Goal: Task Accomplishment & Management: Use online tool/utility

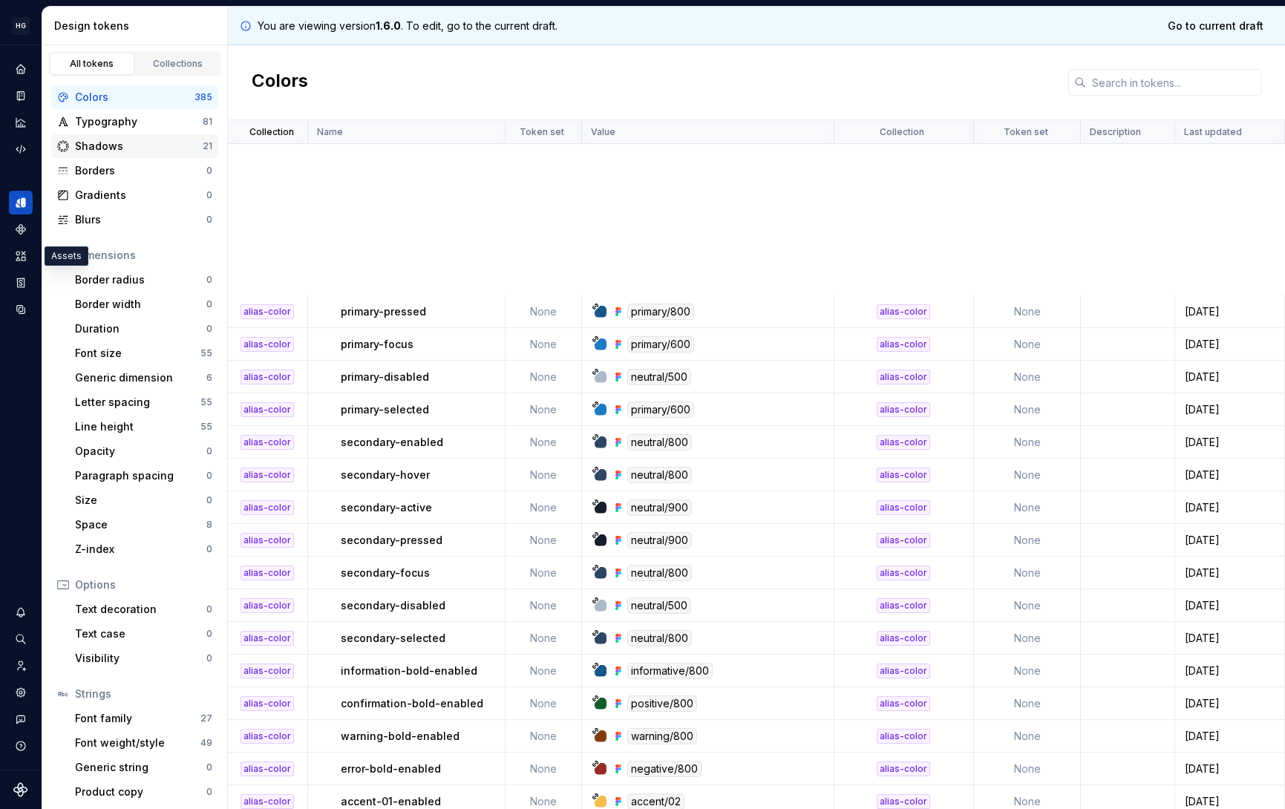
scroll to position [486, 0]
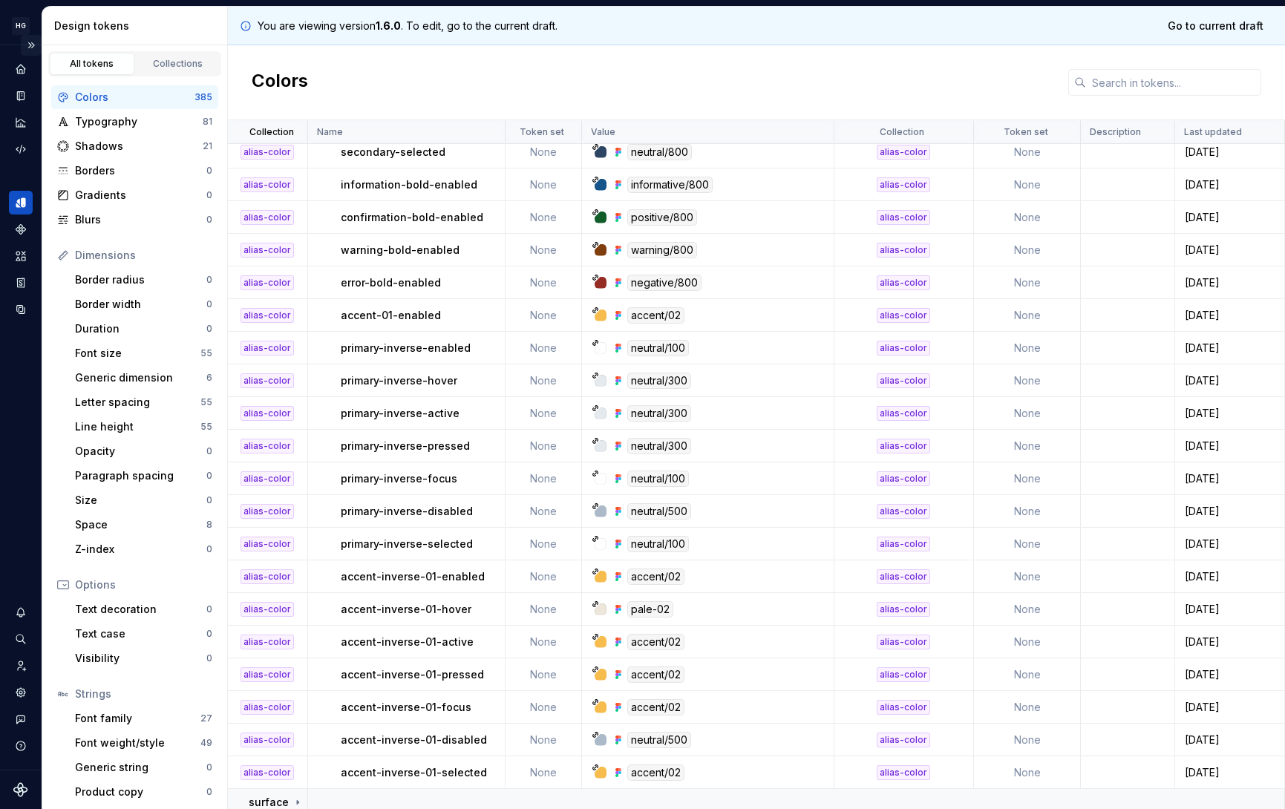
click at [34, 45] on button "Expand sidebar" at bounding box center [31, 45] width 21 height 21
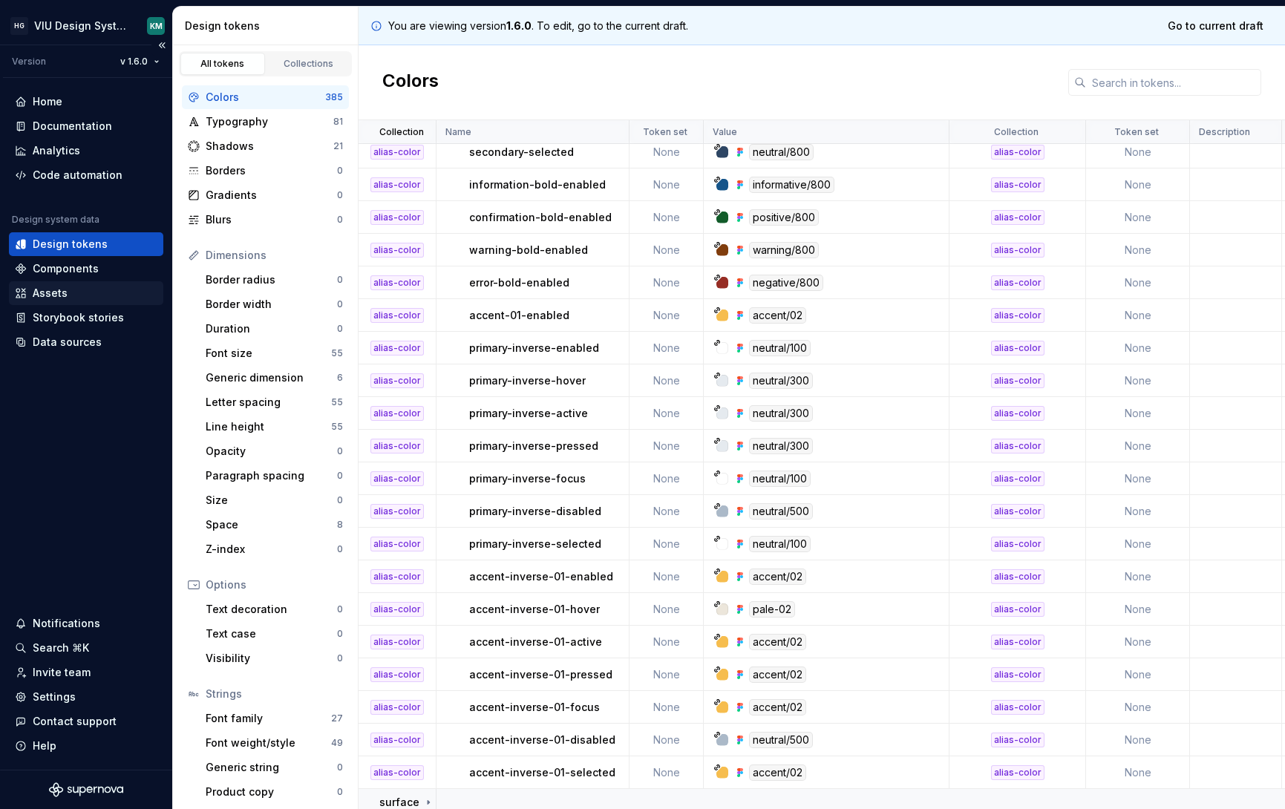
click at [54, 288] on div "Assets" at bounding box center [50, 293] width 35 height 15
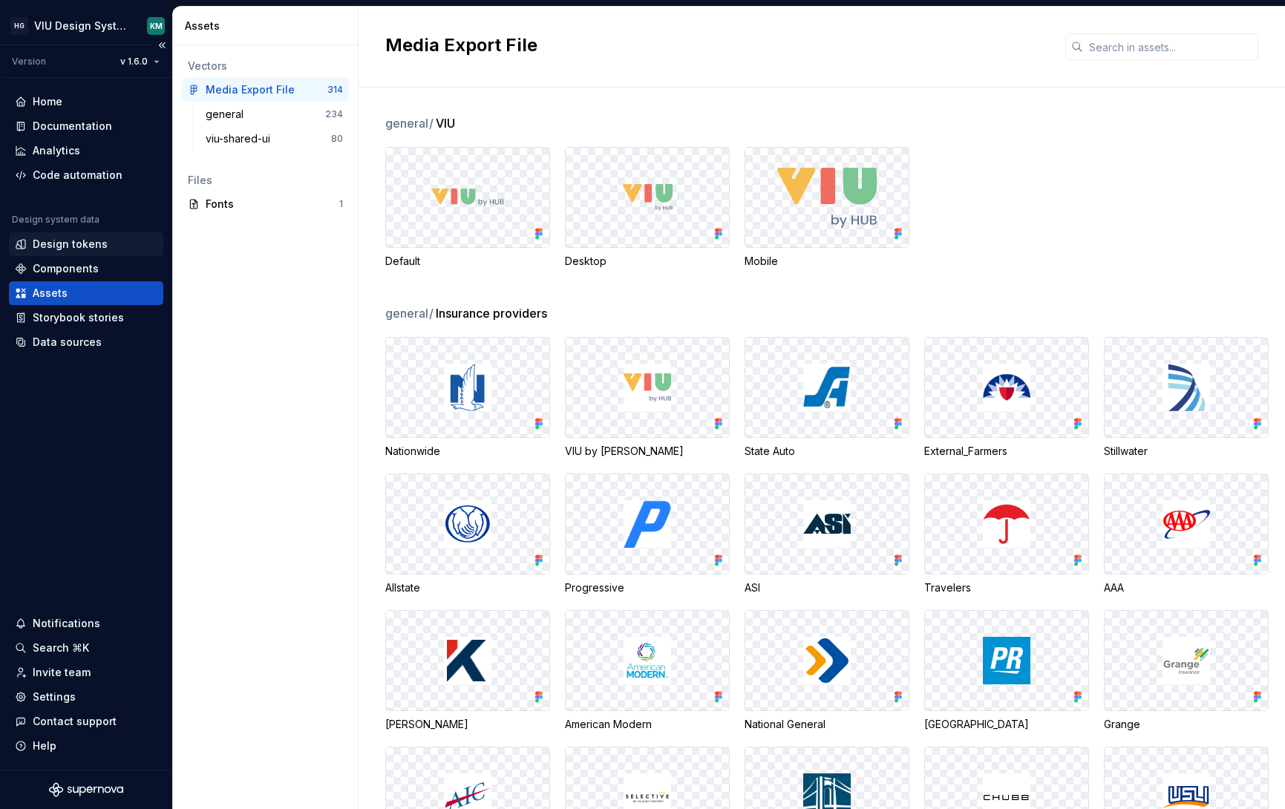
click at [84, 244] on div "Design tokens" at bounding box center [70, 244] width 75 height 15
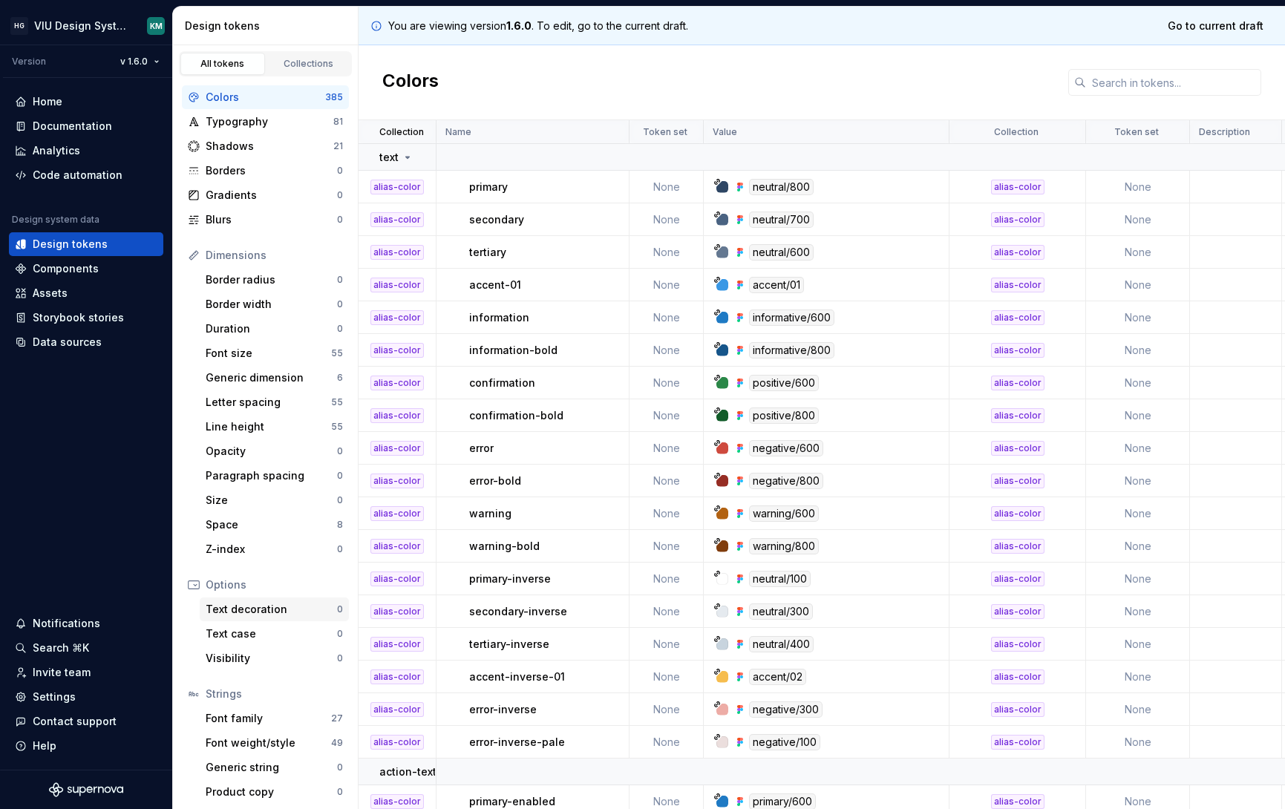
scroll to position [4, 0]
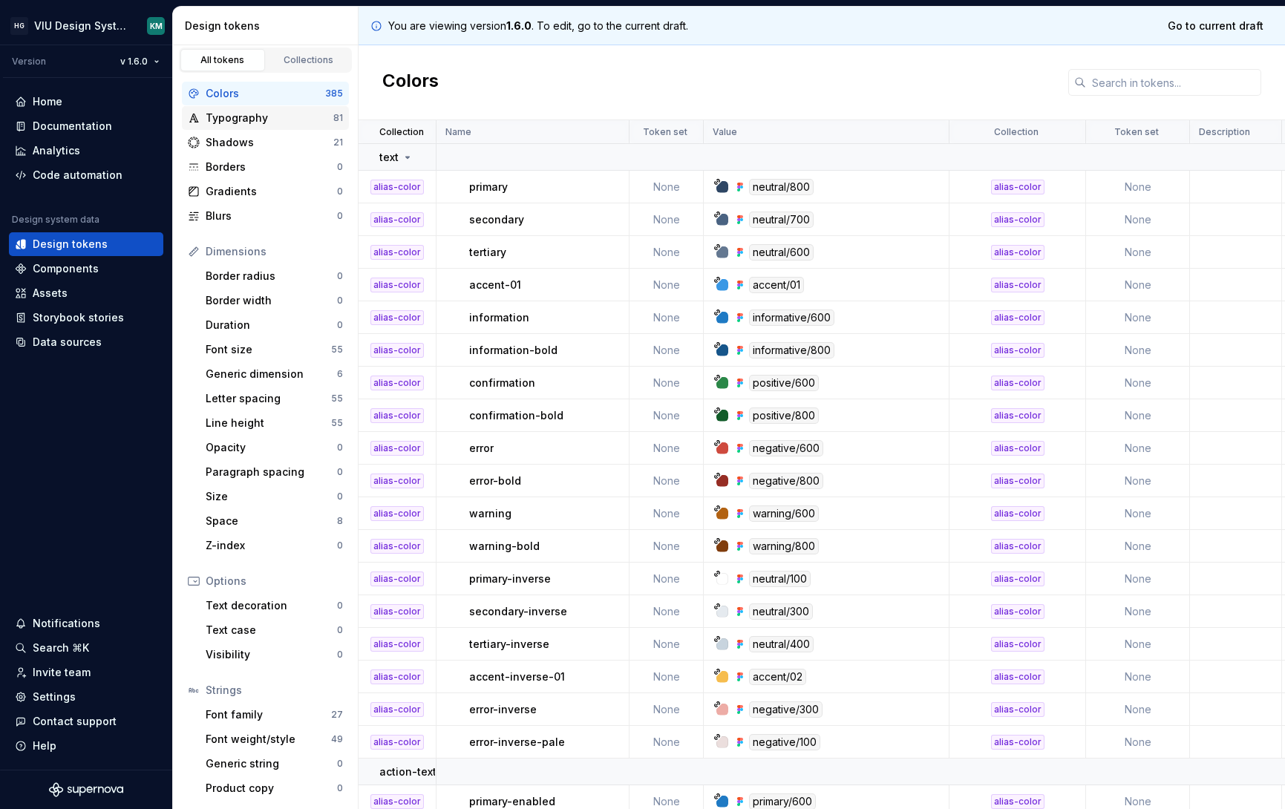
click at [268, 118] on div "Typography" at bounding box center [270, 118] width 128 height 15
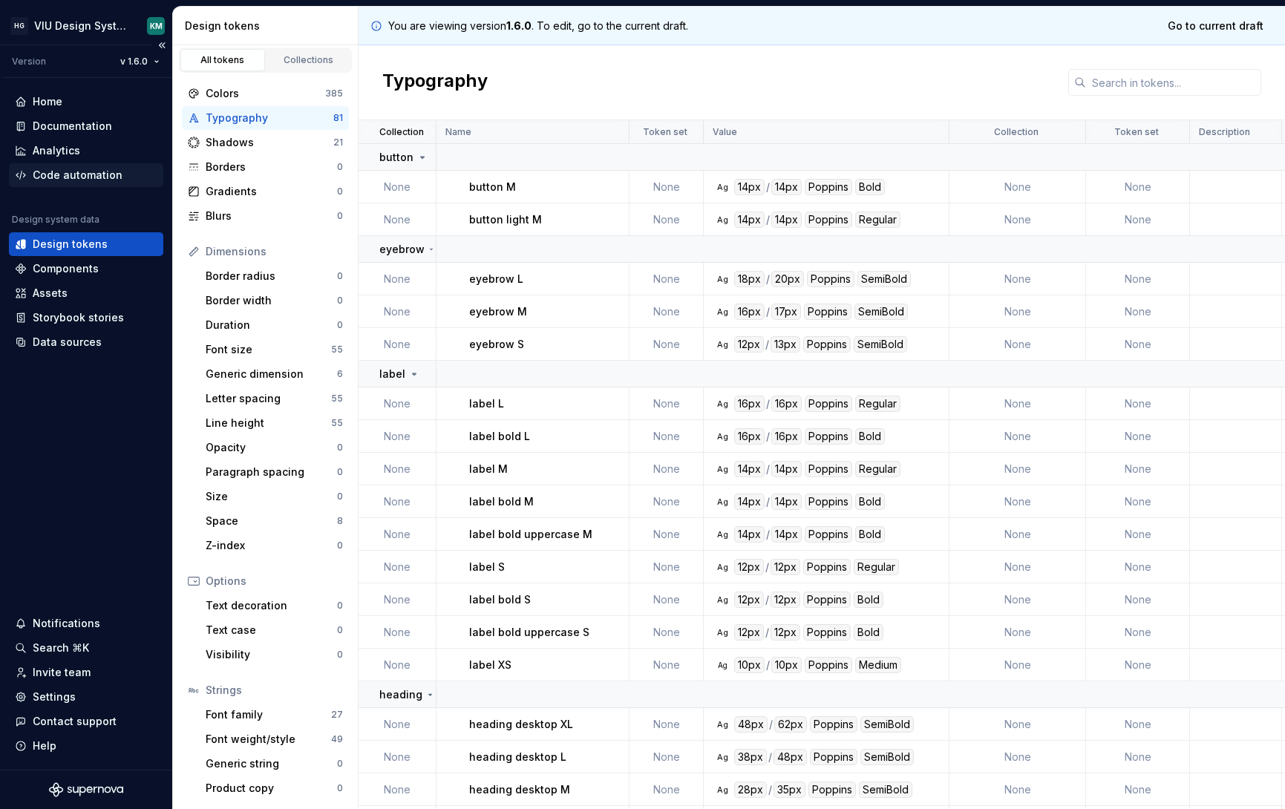
click at [64, 174] on div "Code automation" at bounding box center [78, 175] width 90 height 15
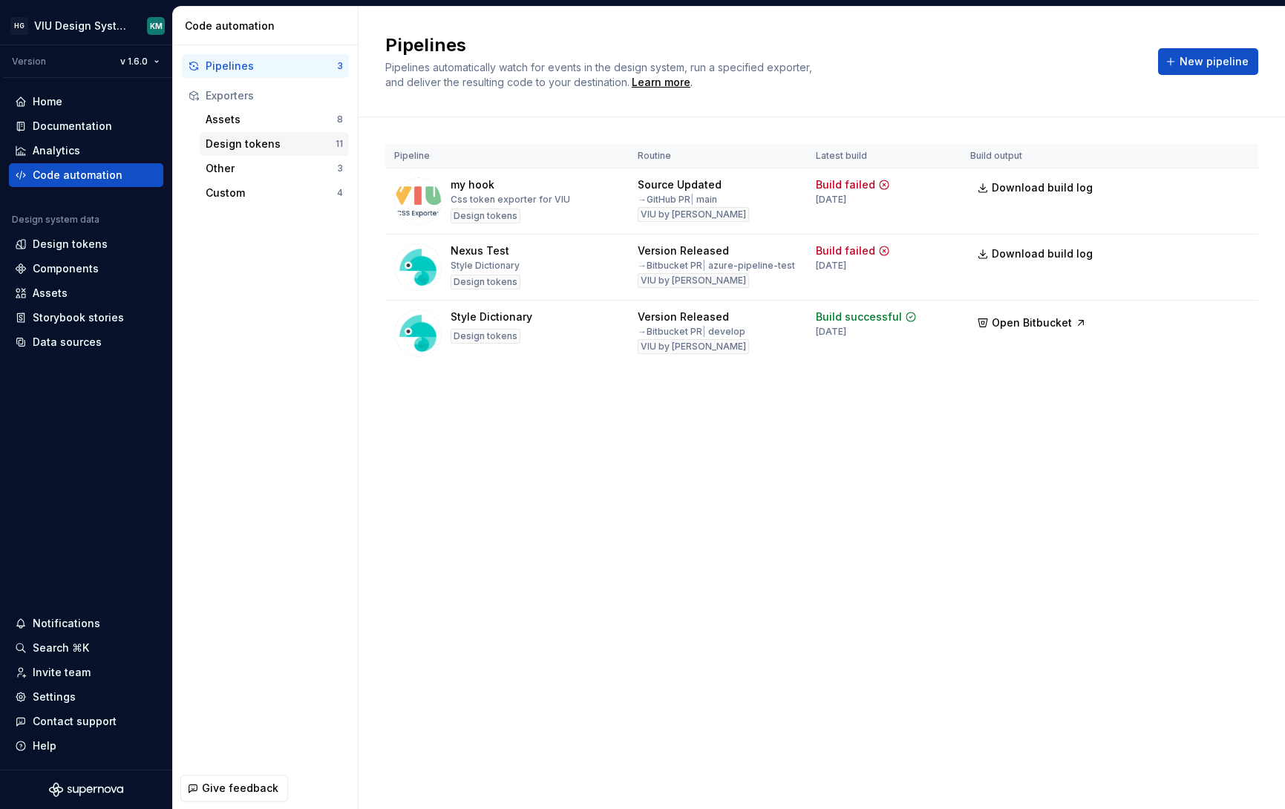
click at [237, 147] on div "Design tokens" at bounding box center [271, 144] width 130 height 15
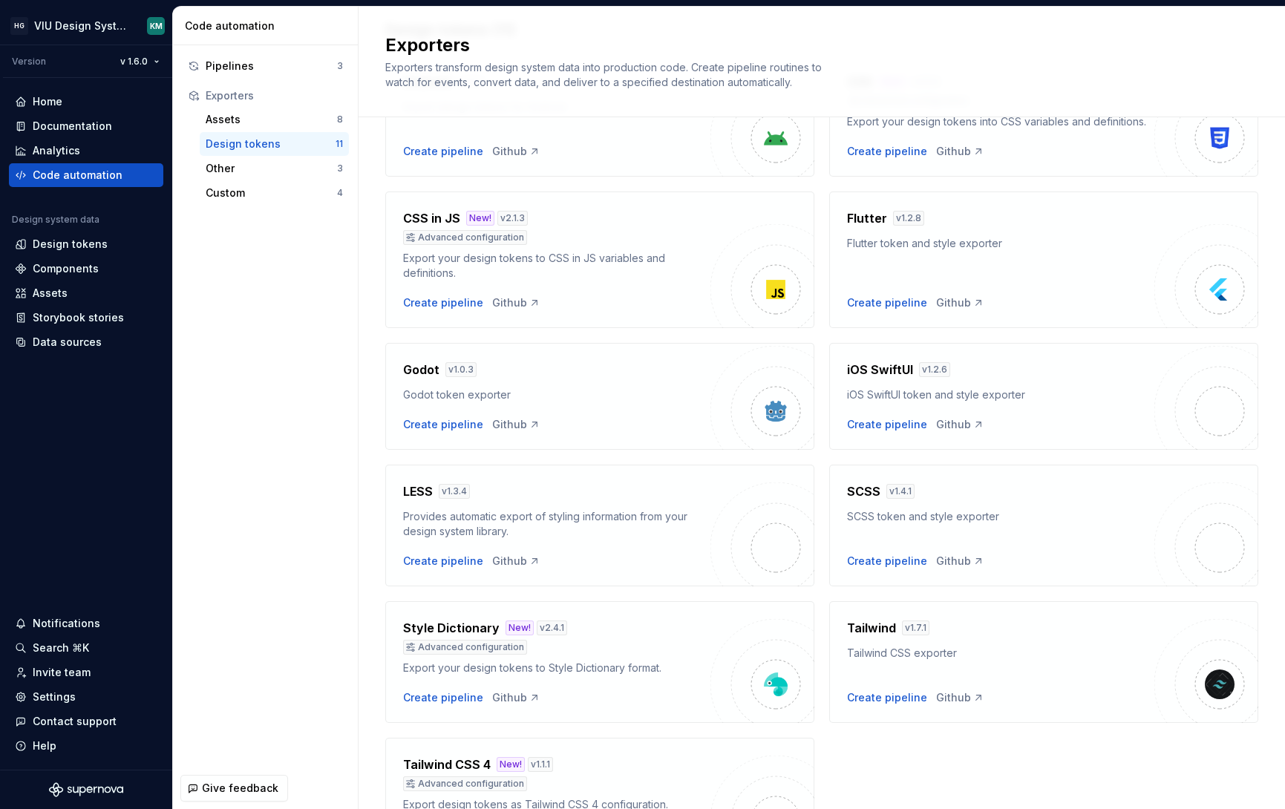
scroll to position [232, 0]
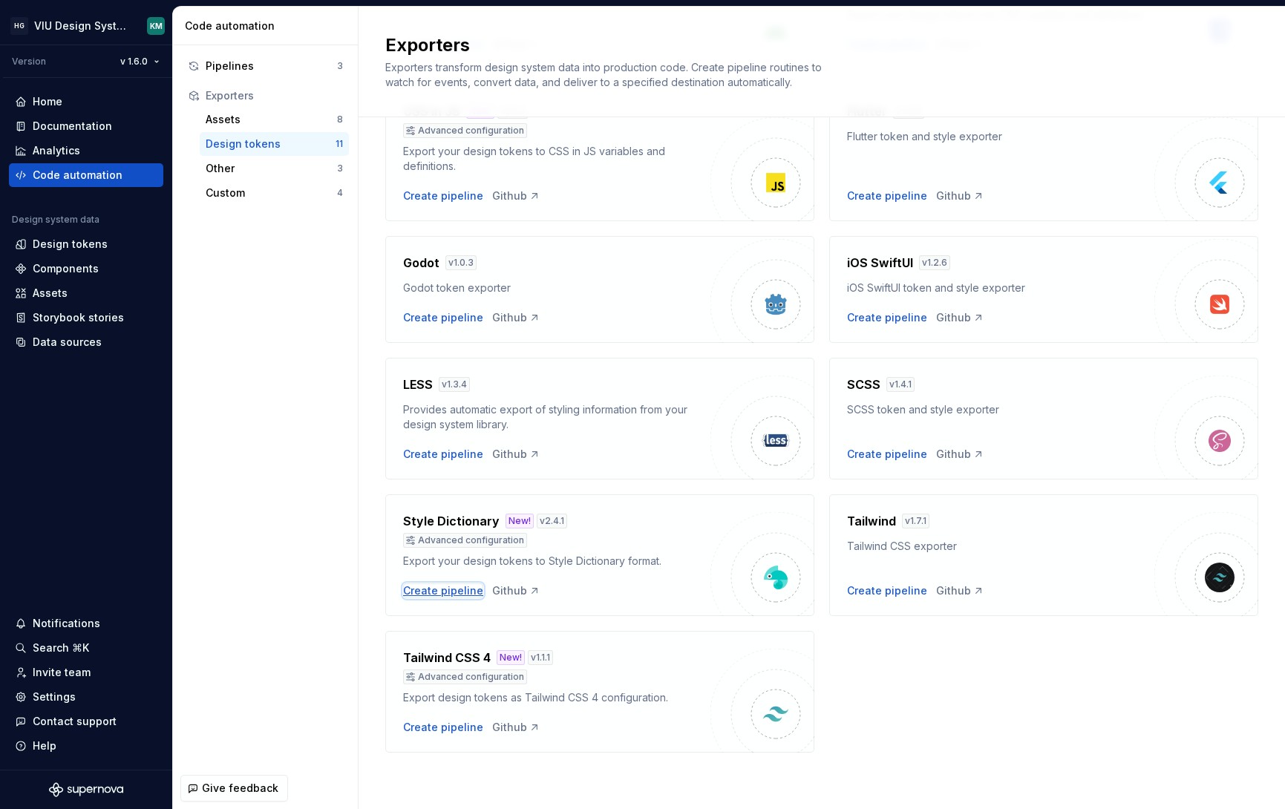
click at [428, 589] on div "Create pipeline" at bounding box center [443, 590] width 80 height 15
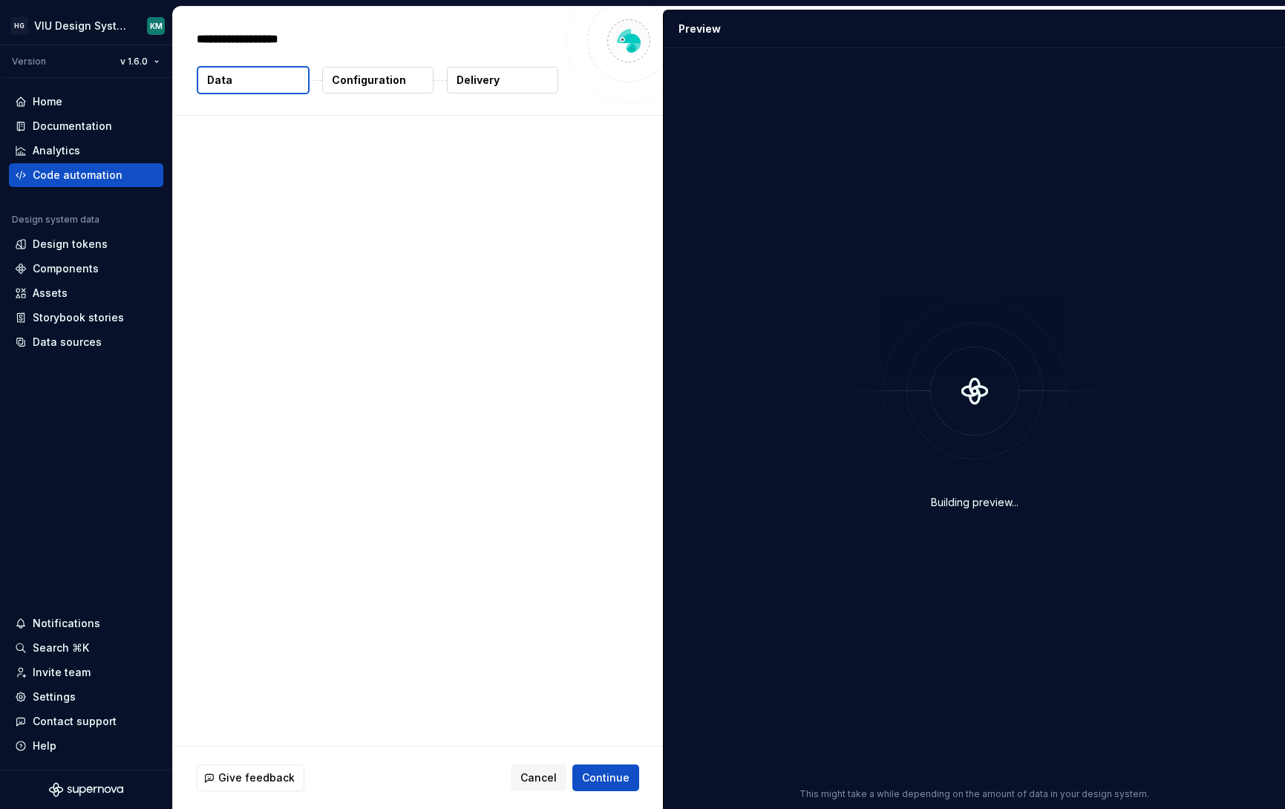
type textarea "*"
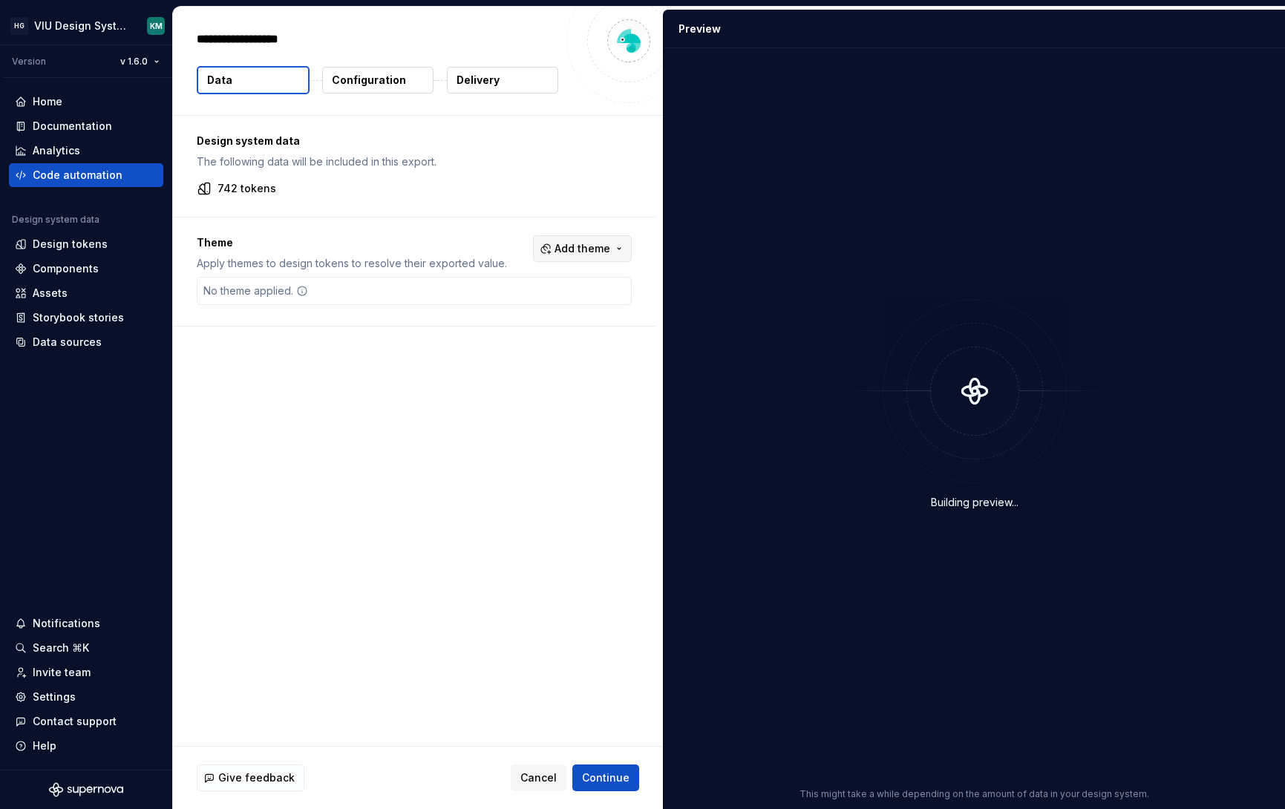
click at [587, 250] on span "Add theme" at bounding box center [583, 248] width 56 height 15
click at [595, 183] on html "HG VIU Design System KM Version v 1.6.0 Home Documentation Analytics Code autom…" at bounding box center [642, 404] width 1285 height 809
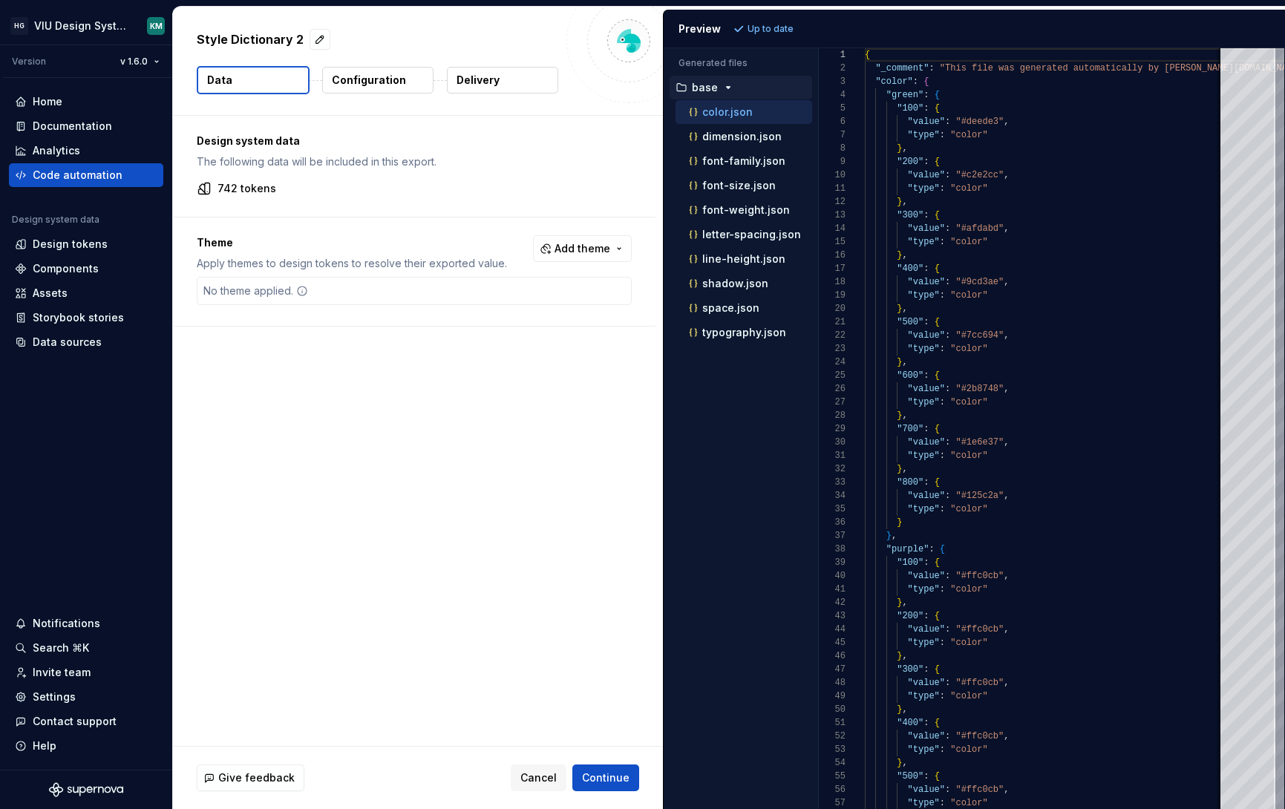
click at [393, 81] on p "Configuration" at bounding box center [369, 80] width 74 height 15
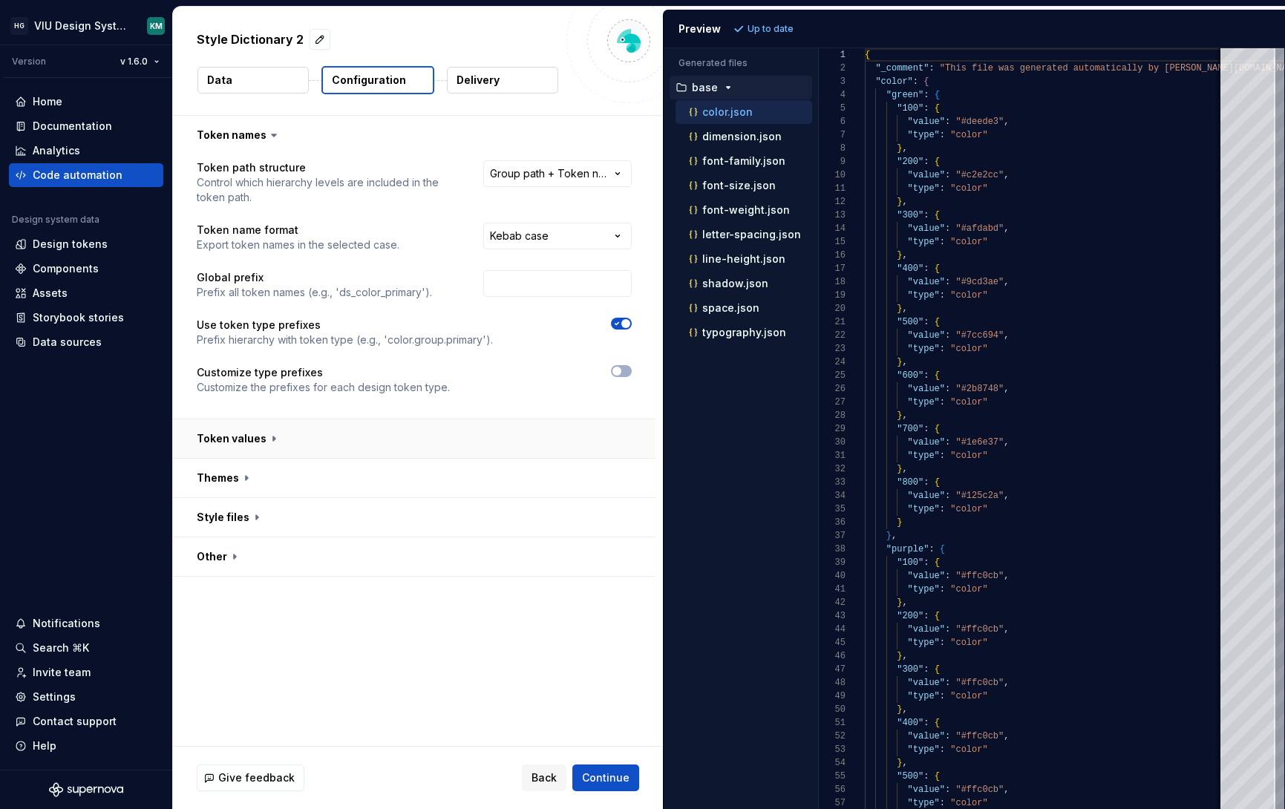
click at [241, 431] on button "button" at bounding box center [414, 438] width 483 height 39
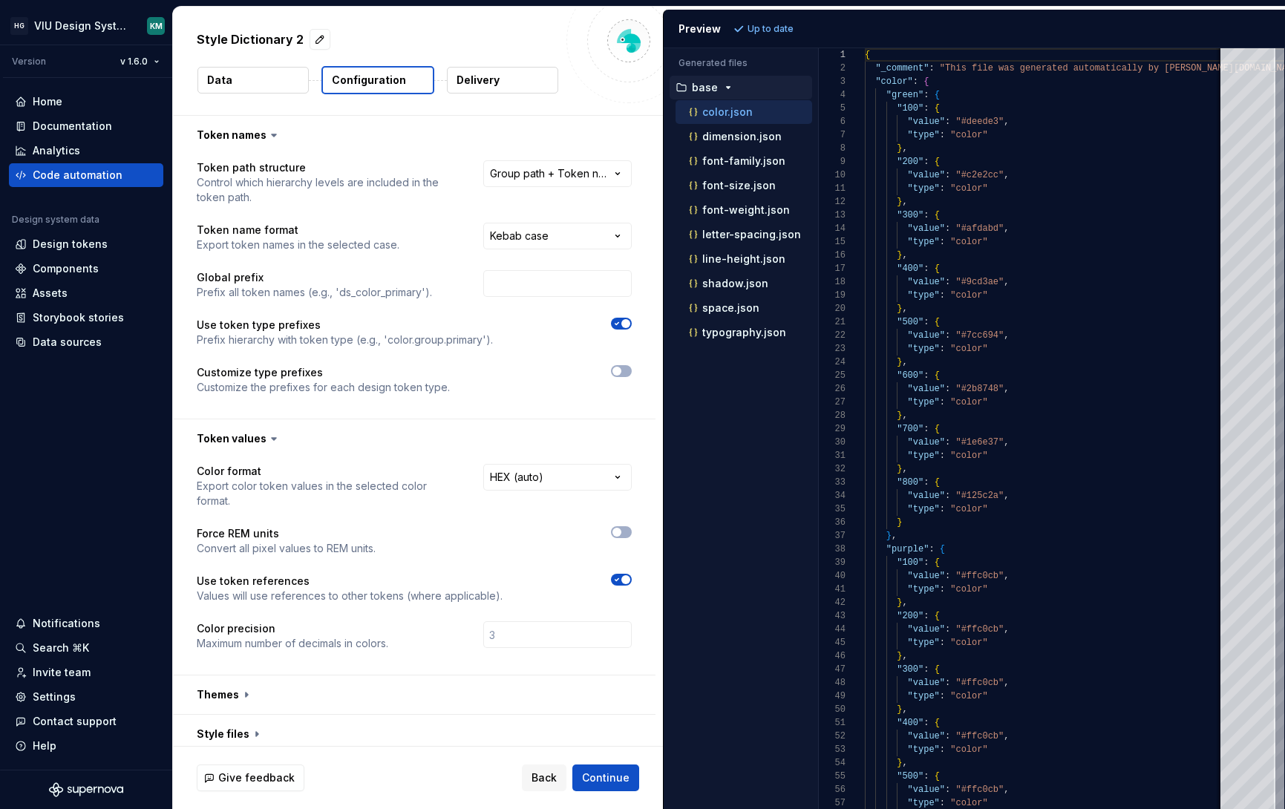
scroll to position [48, 0]
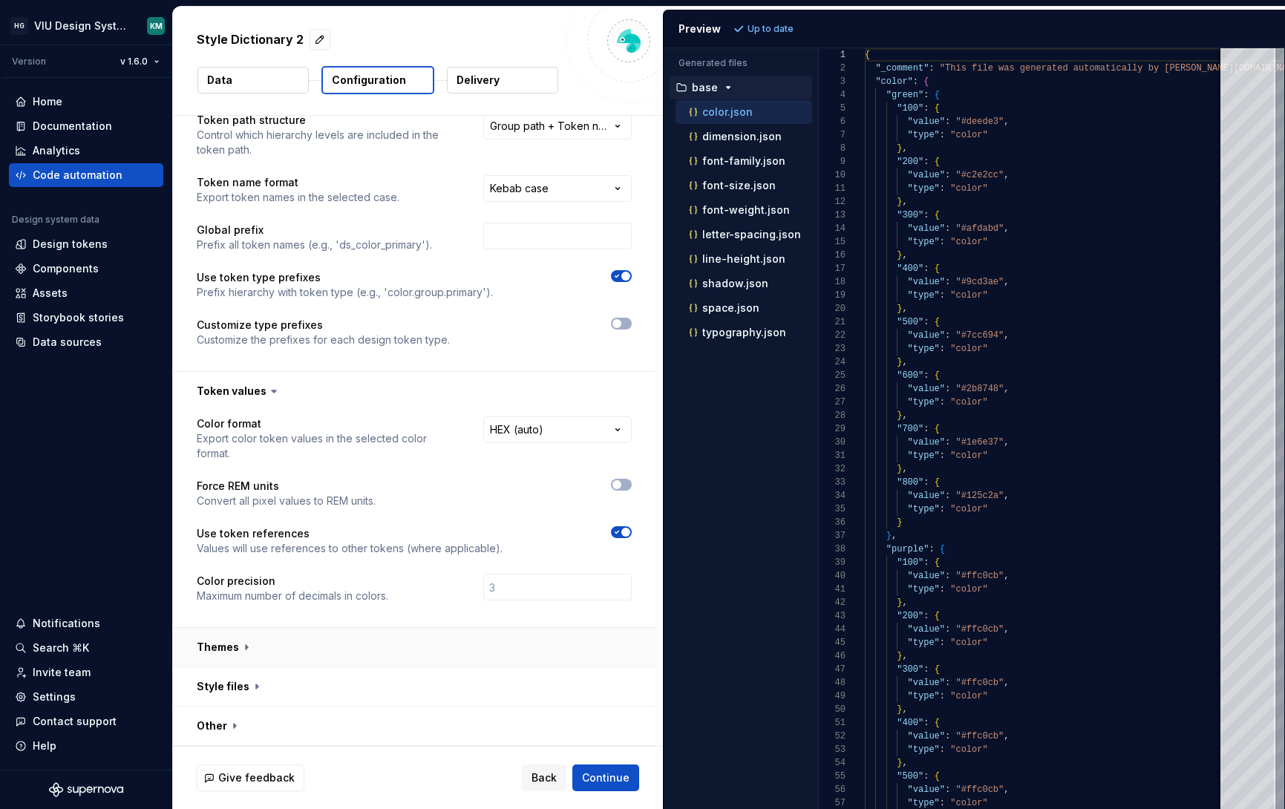
click at [267, 635] on button "button" at bounding box center [414, 647] width 483 height 39
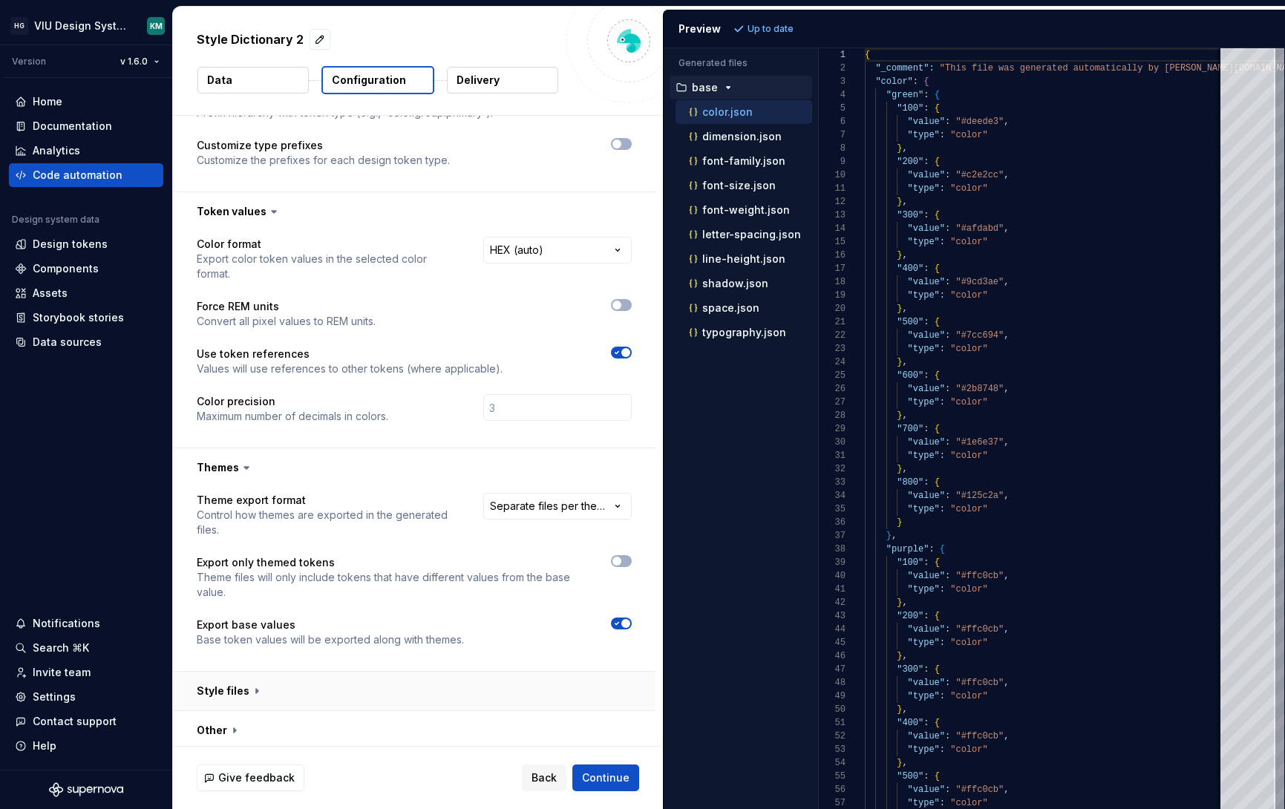
scroll to position [232, 0]
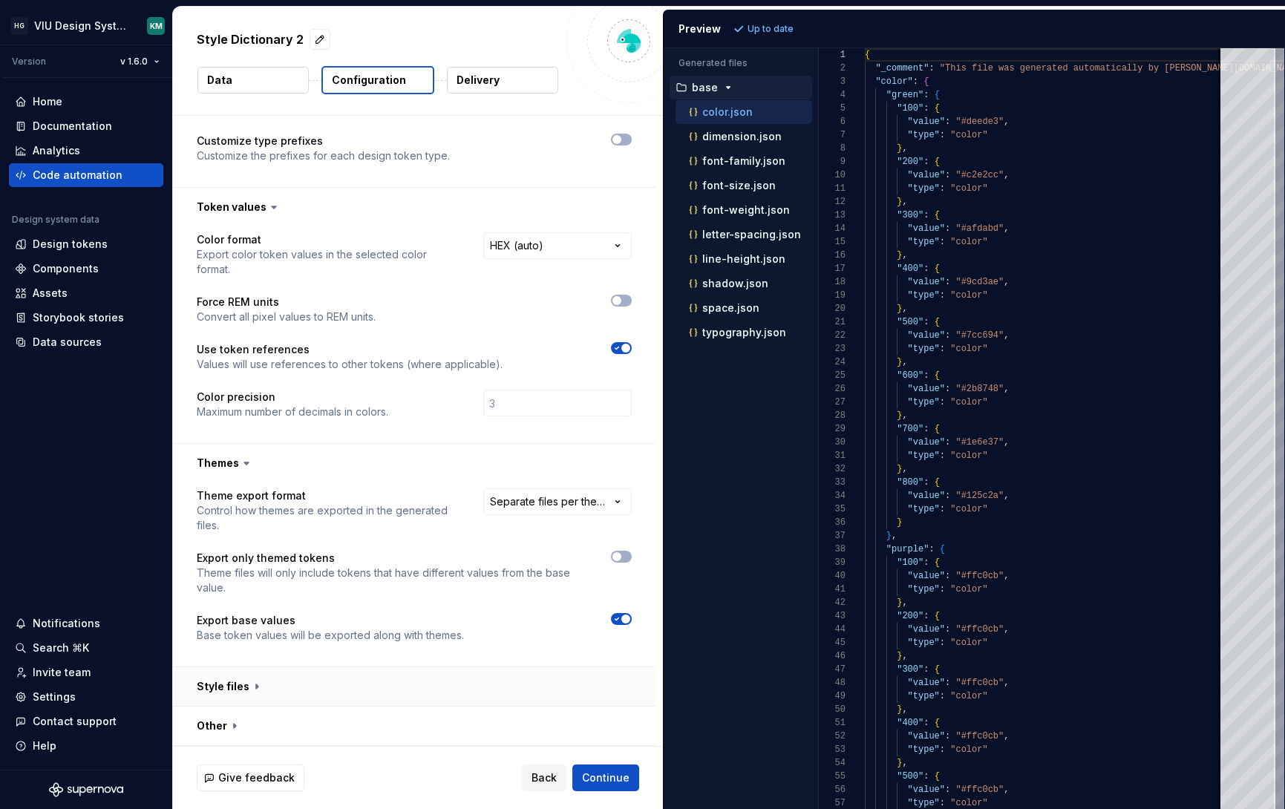
click at [264, 677] on button "button" at bounding box center [414, 686] width 483 height 39
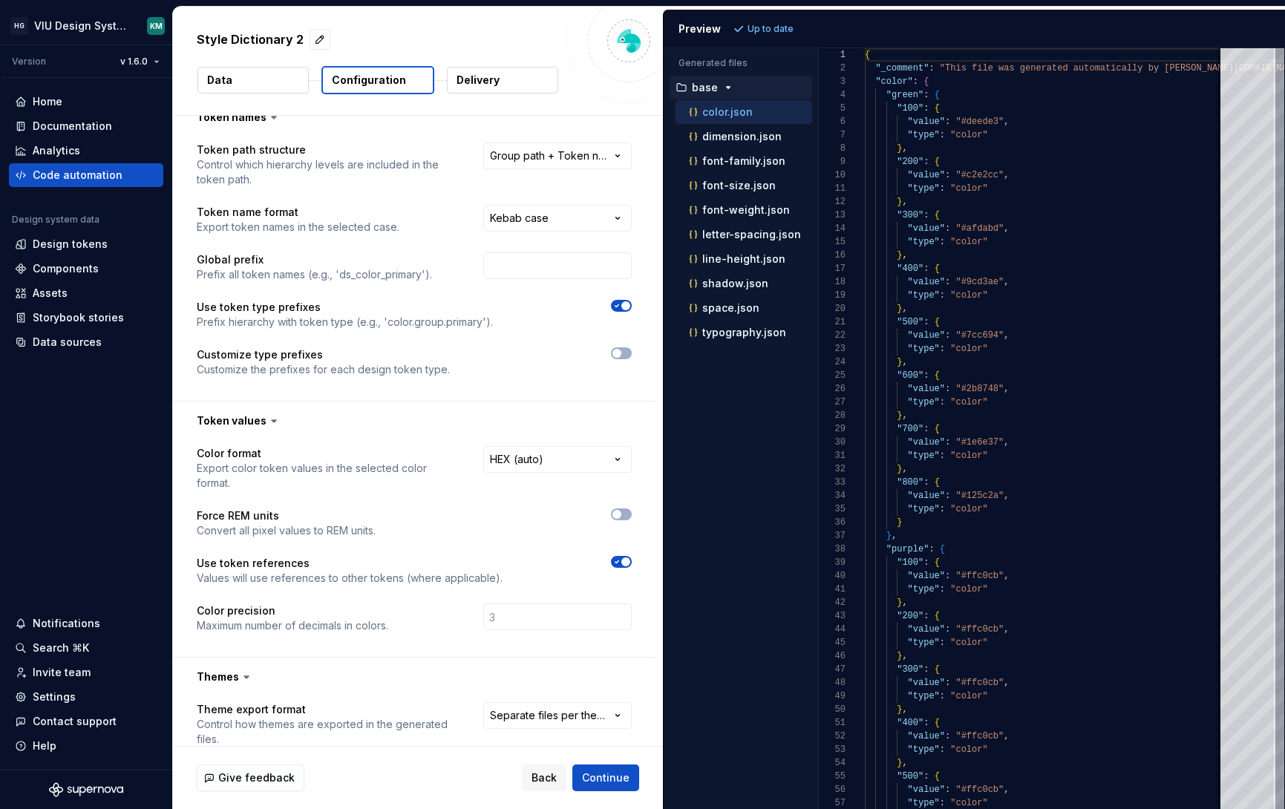
scroll to position [0, 0]
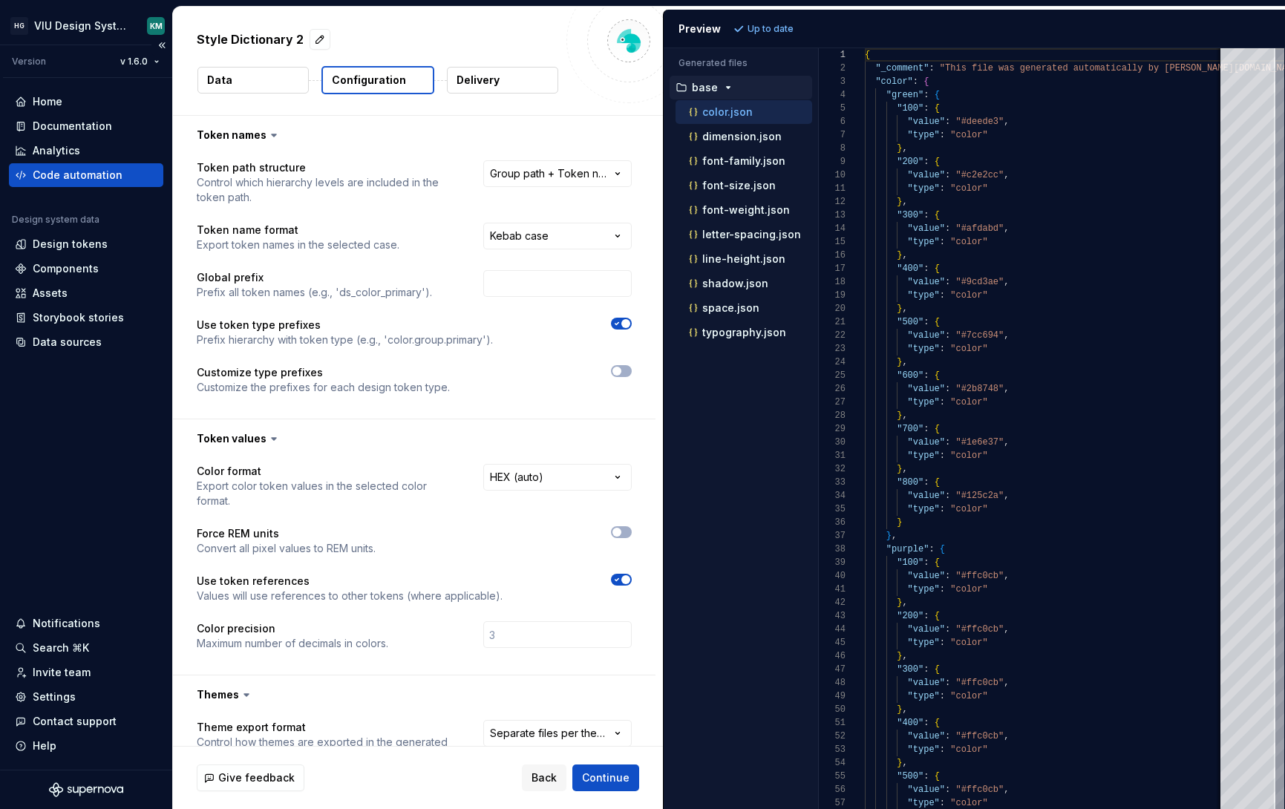
click at [53, 169] on div "Code automation" at bounding box center [78, 175] width 90 height 15
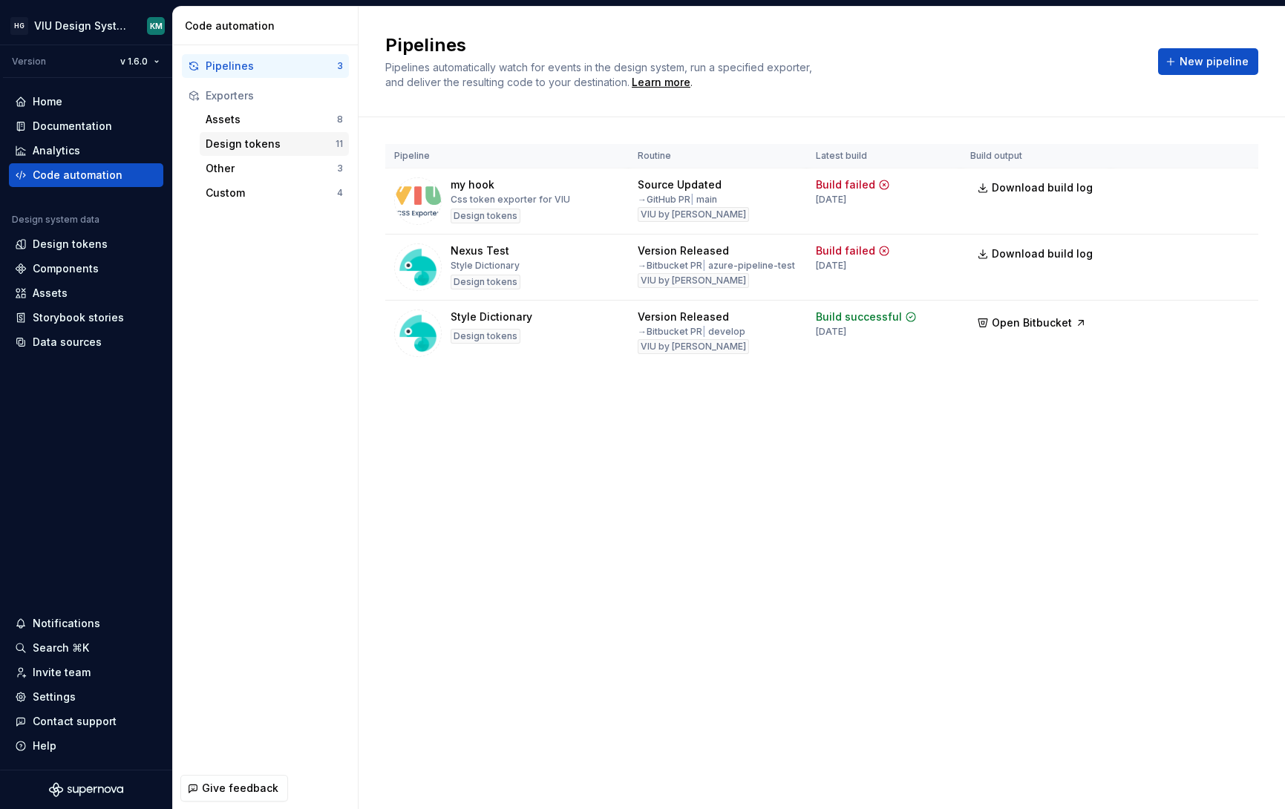
click at [248, 140] on div "Design tokens" at bounding box center [271, 144] width 130 height 15
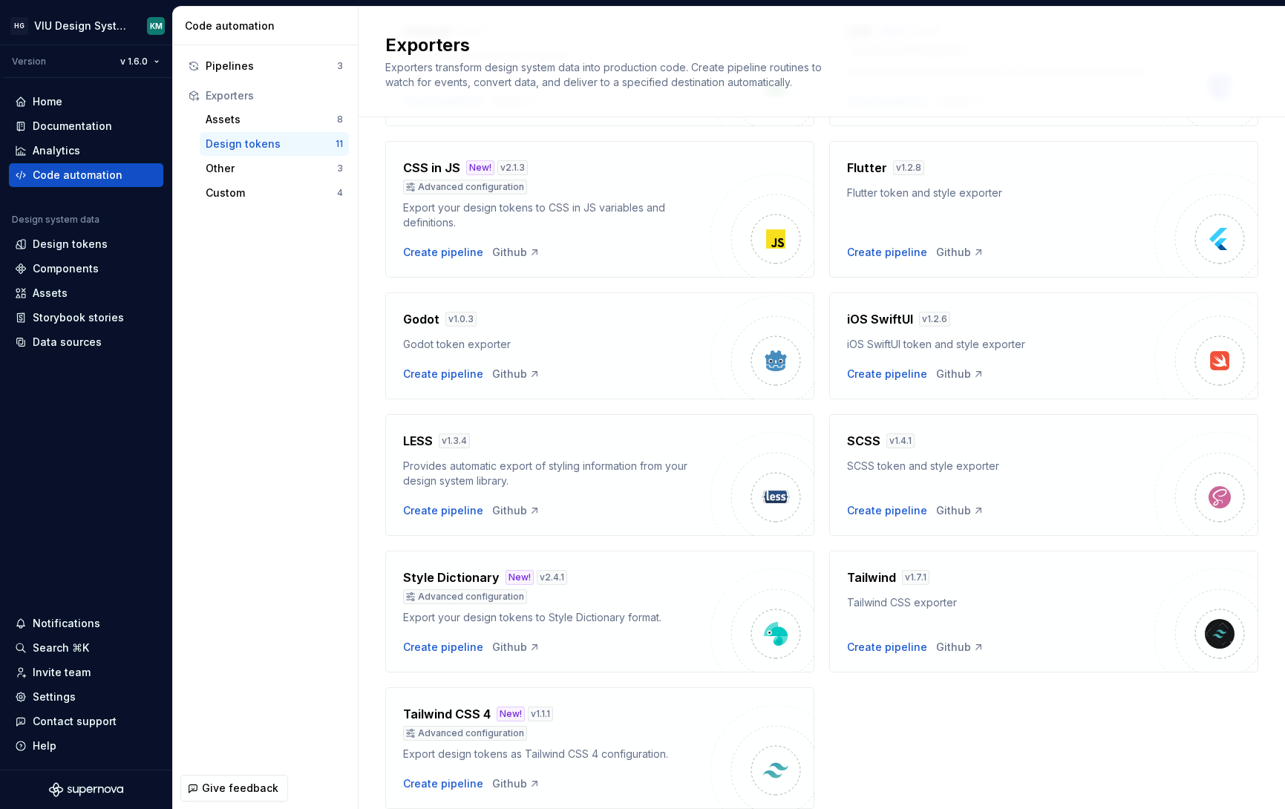
scroll to position [232, 0]
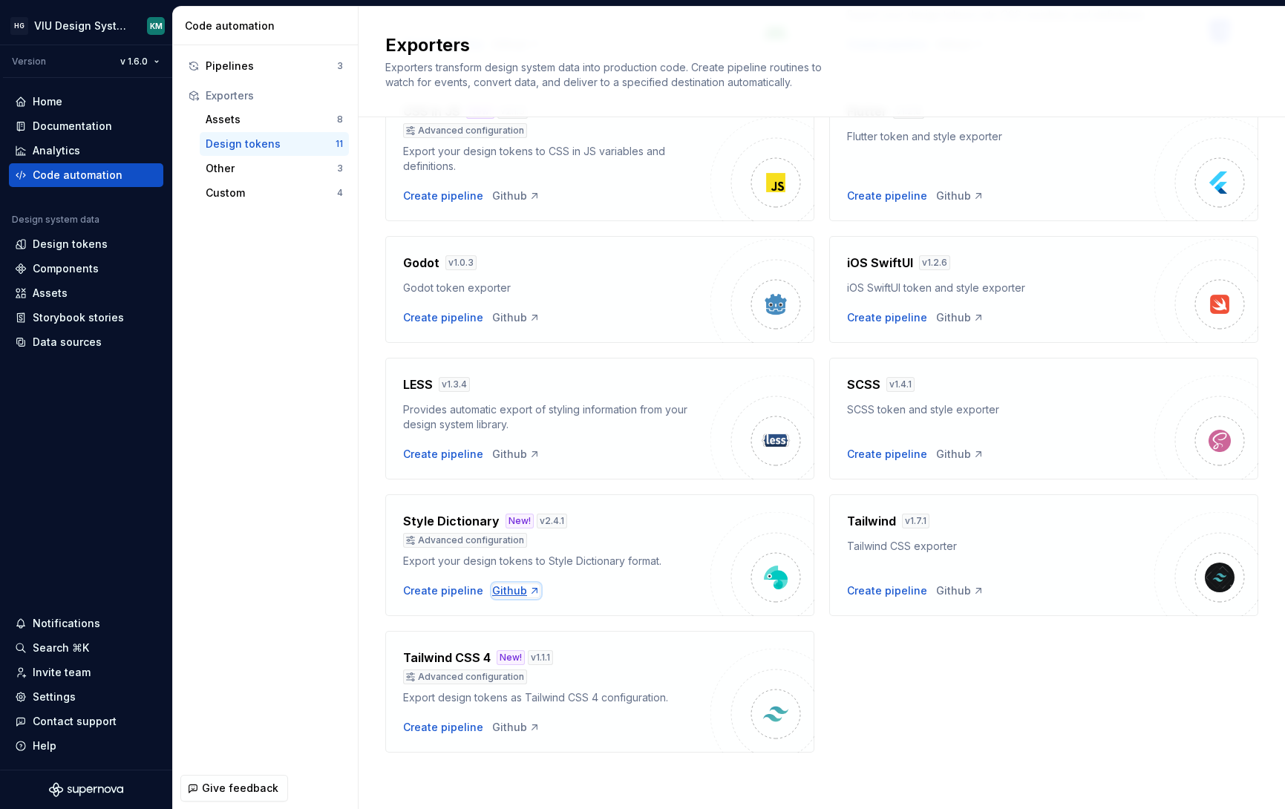
click at [504, 591] on div "Github" at bounding box center [516, 590] width 48 height 15
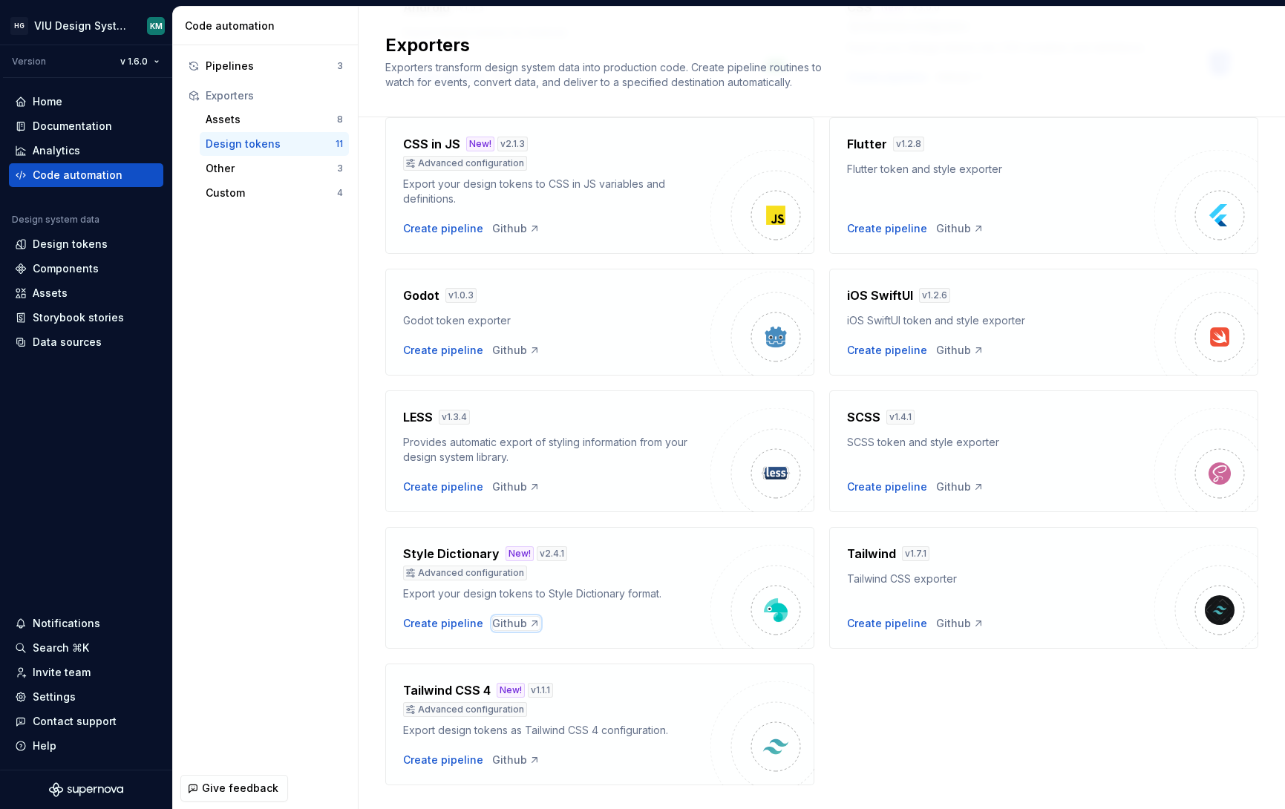
scroll to position [88, 0]
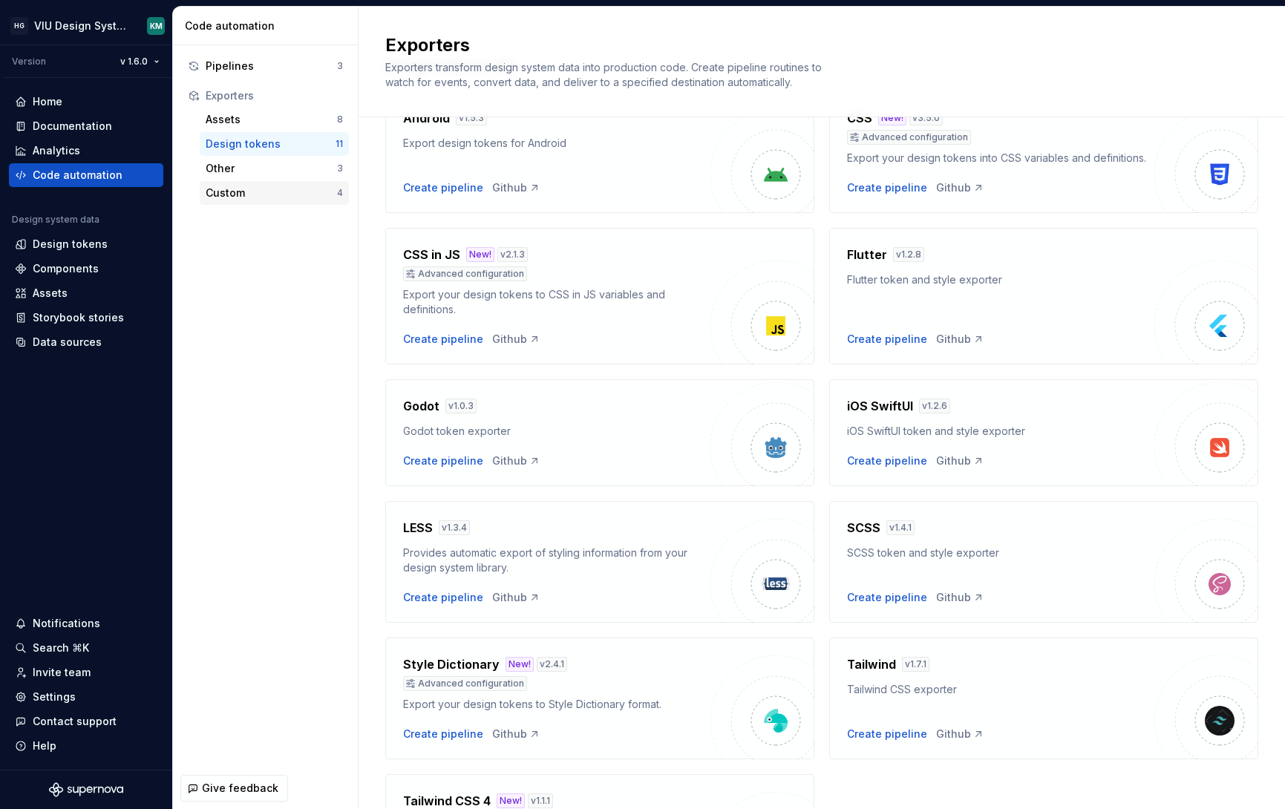
click at [250, 181] on div "Custom 4" at bounding box center [274, 193] width 149 height 24
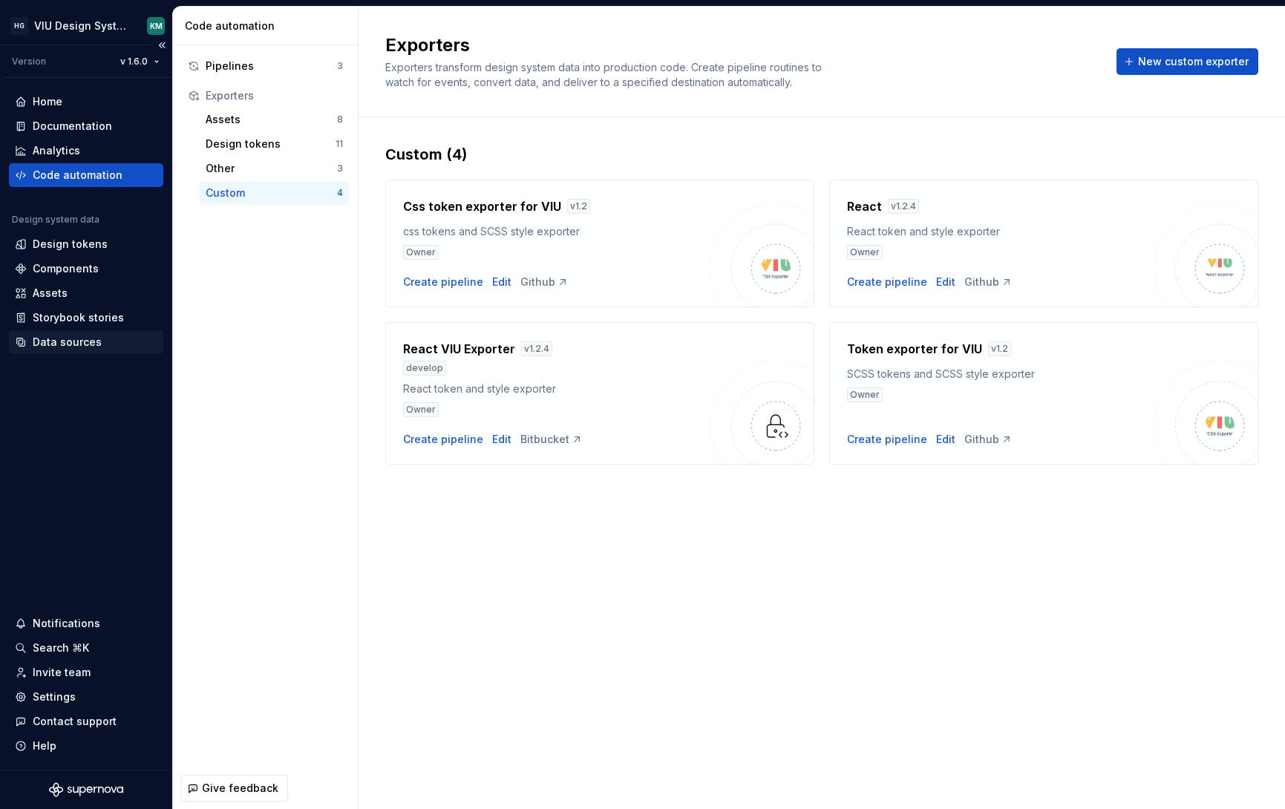
click at [63, 345] on div "Data sources" at bounding box center [67, 342] width 69 height 15
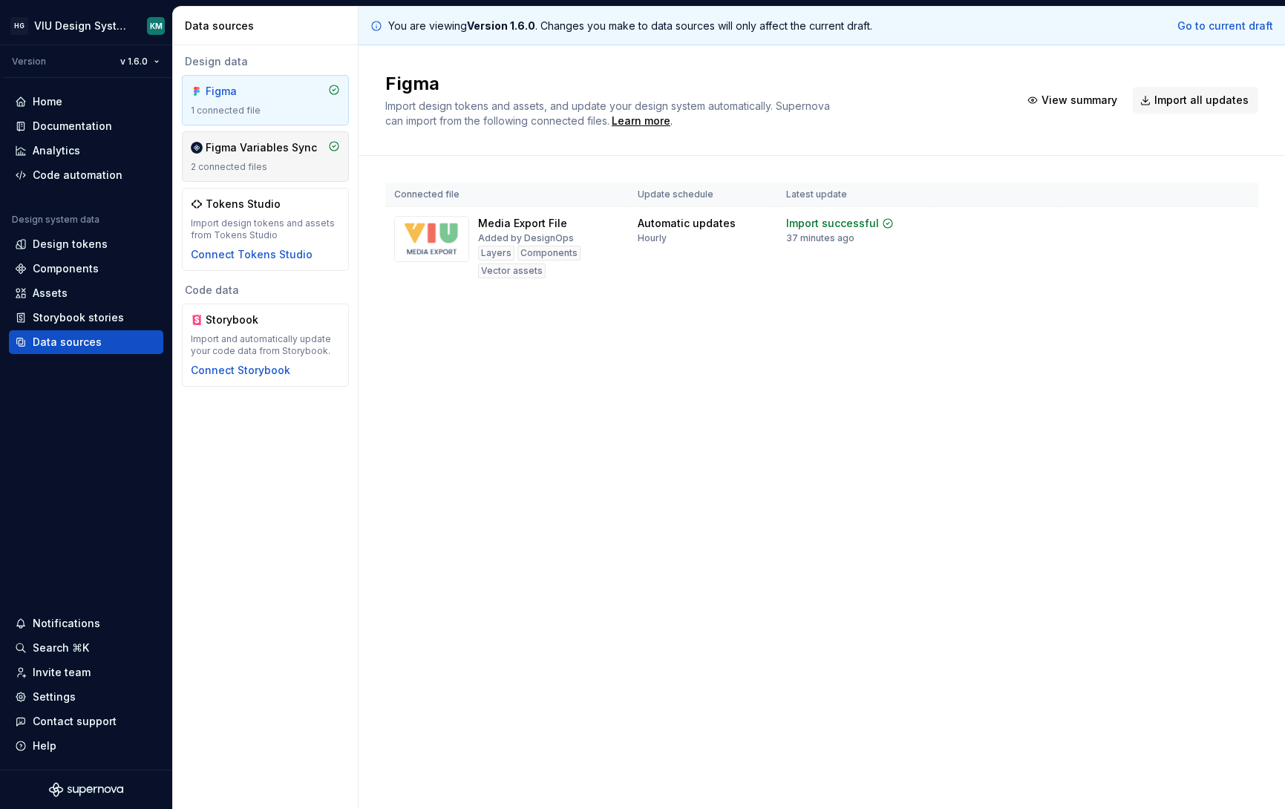
click at [263, 151] on div "Figma Variables Sync" at bounding box center [261, 147] width 111 height 15
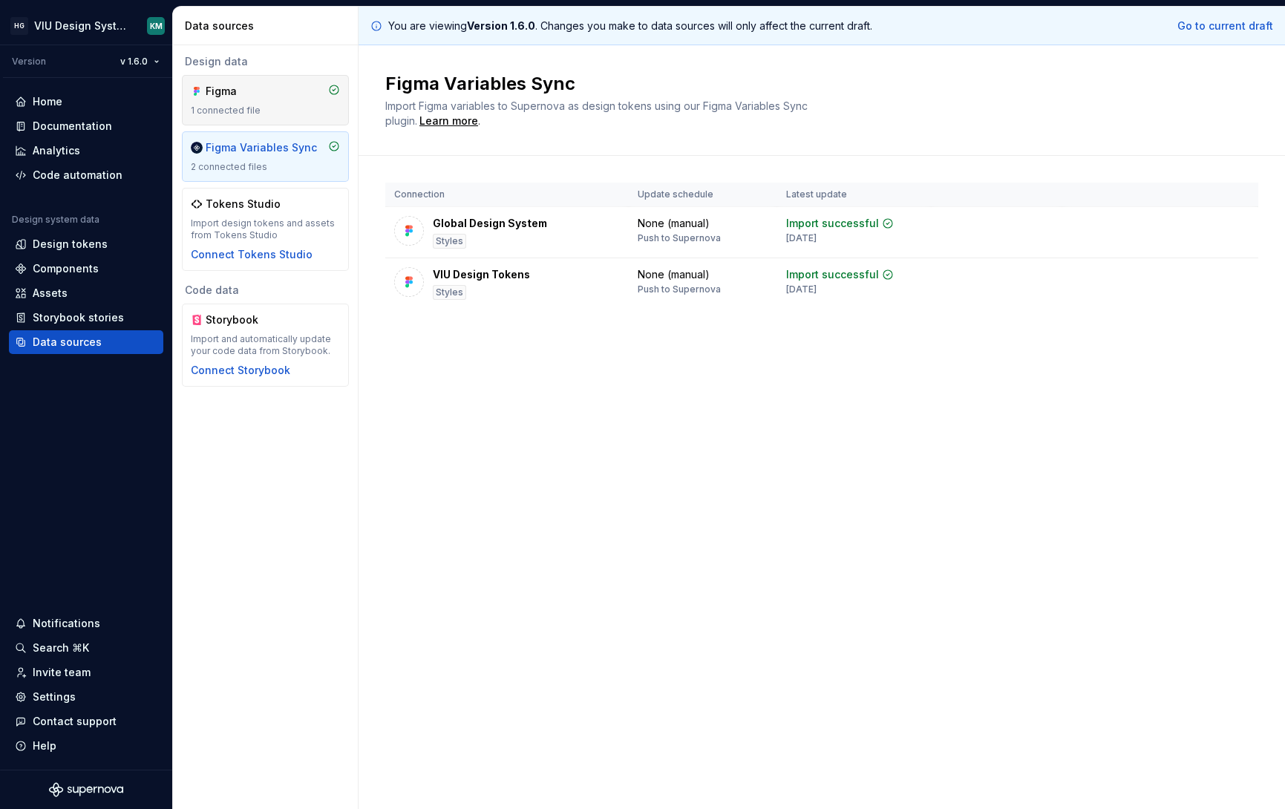
click at [286, 103] on div "Figma 1 connected file" at bounding box center [265, 100] width 149 height 33
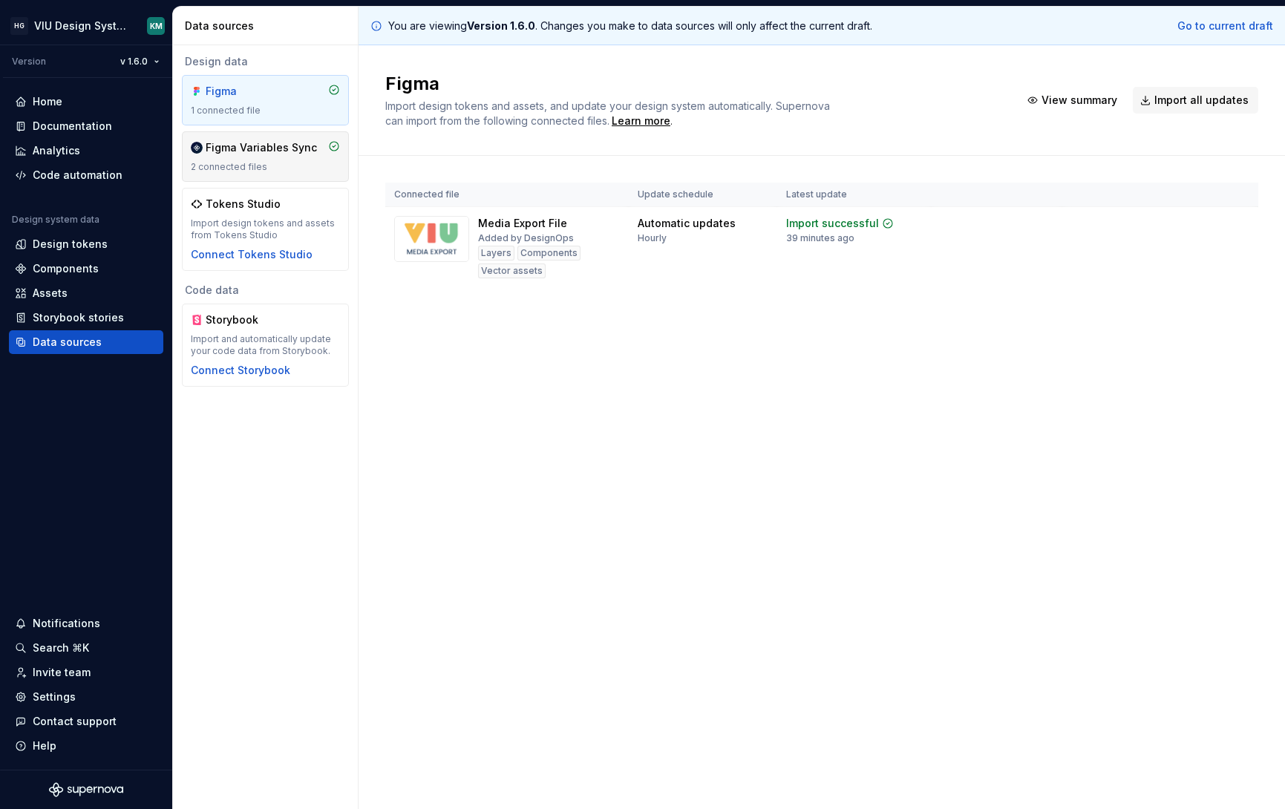
click at [304, 172] on div "2 connected files" at bounding box center [265, 167] width 149 height 12
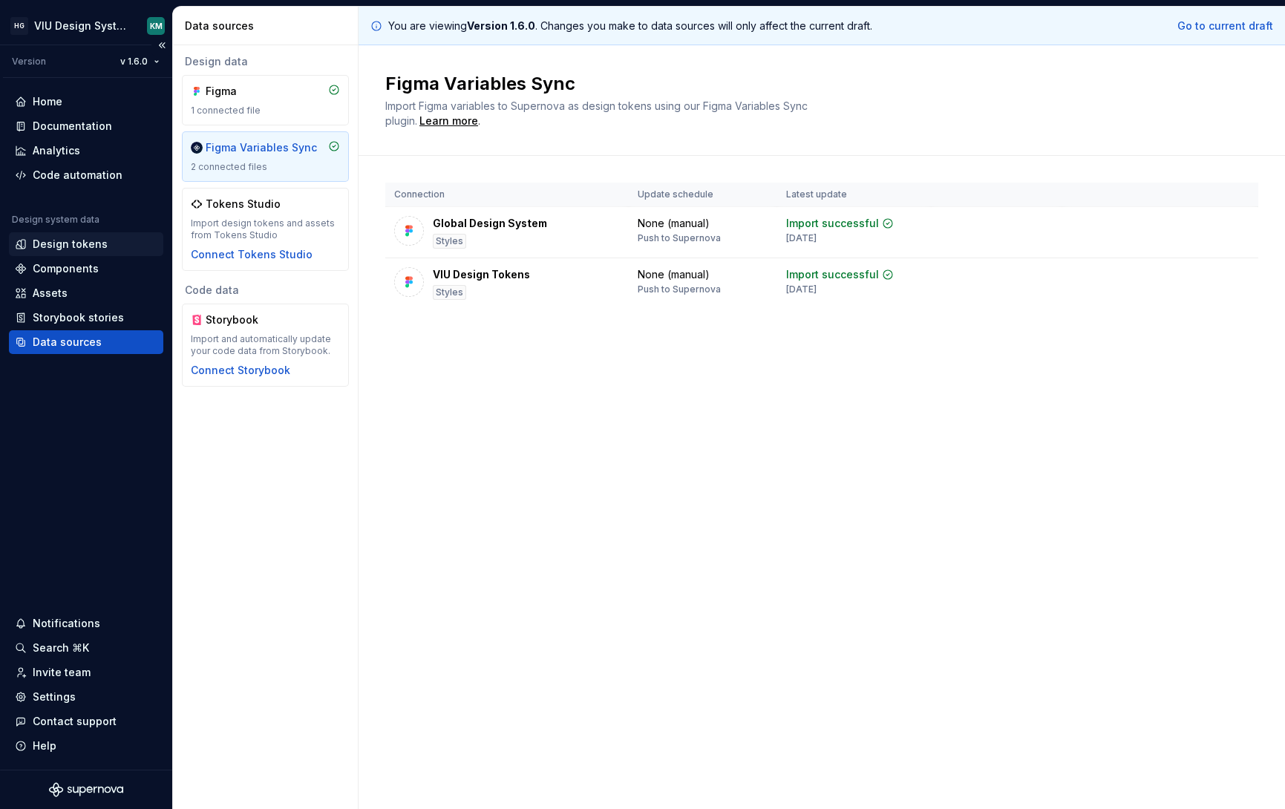
click at [65, 244] on div "Design tokens" at bounding box center [70, 244] width 75 height 15
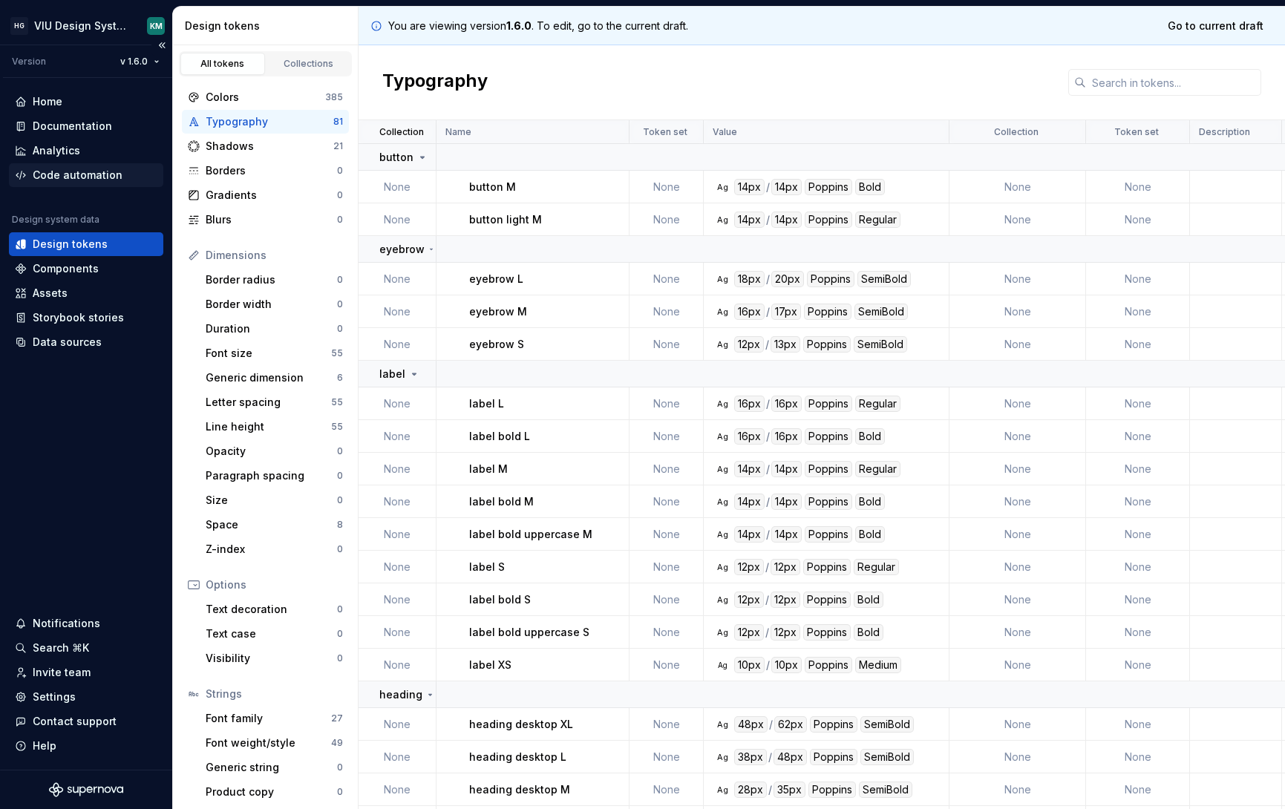
click at [68, 183] on div "Code automation" at bounding box center [86, 175] width 154 height 24
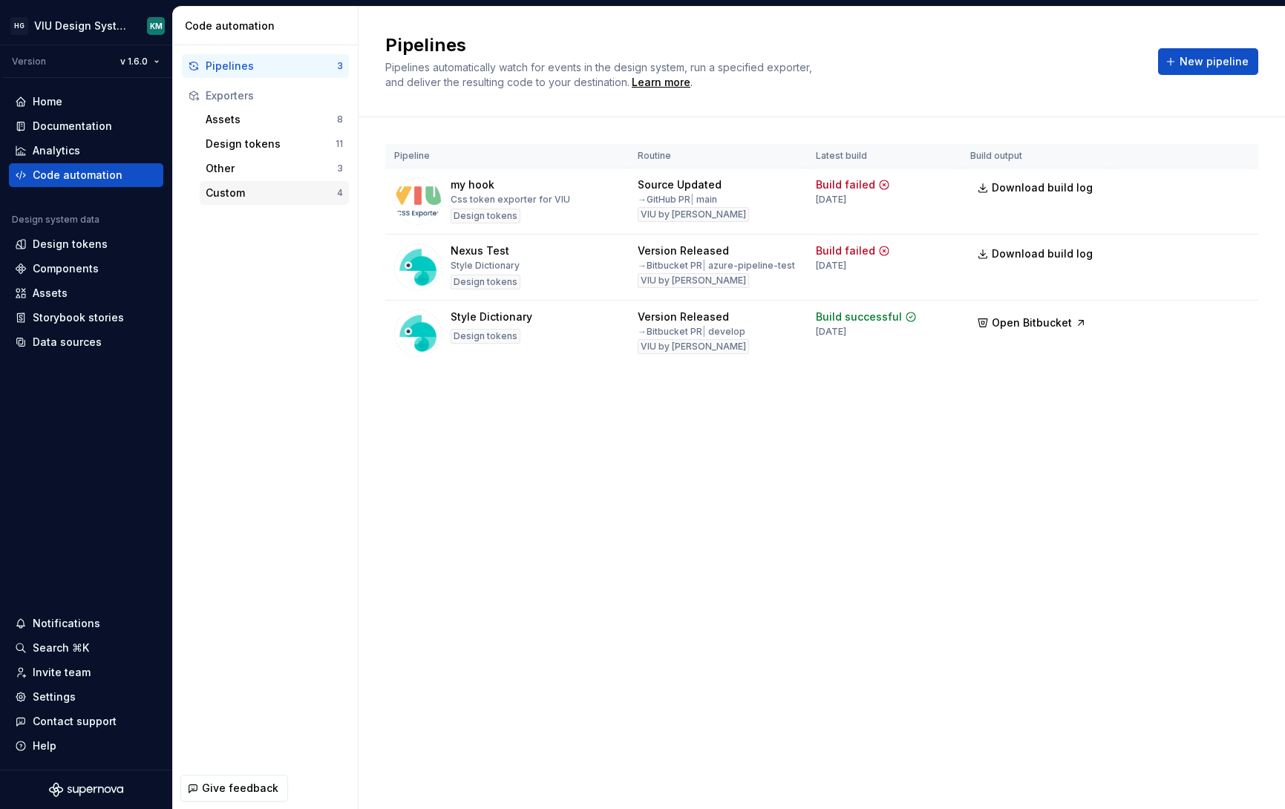
click at [249, 199] on div "Custom" at bounding box center [271, 193] width 131 height 15
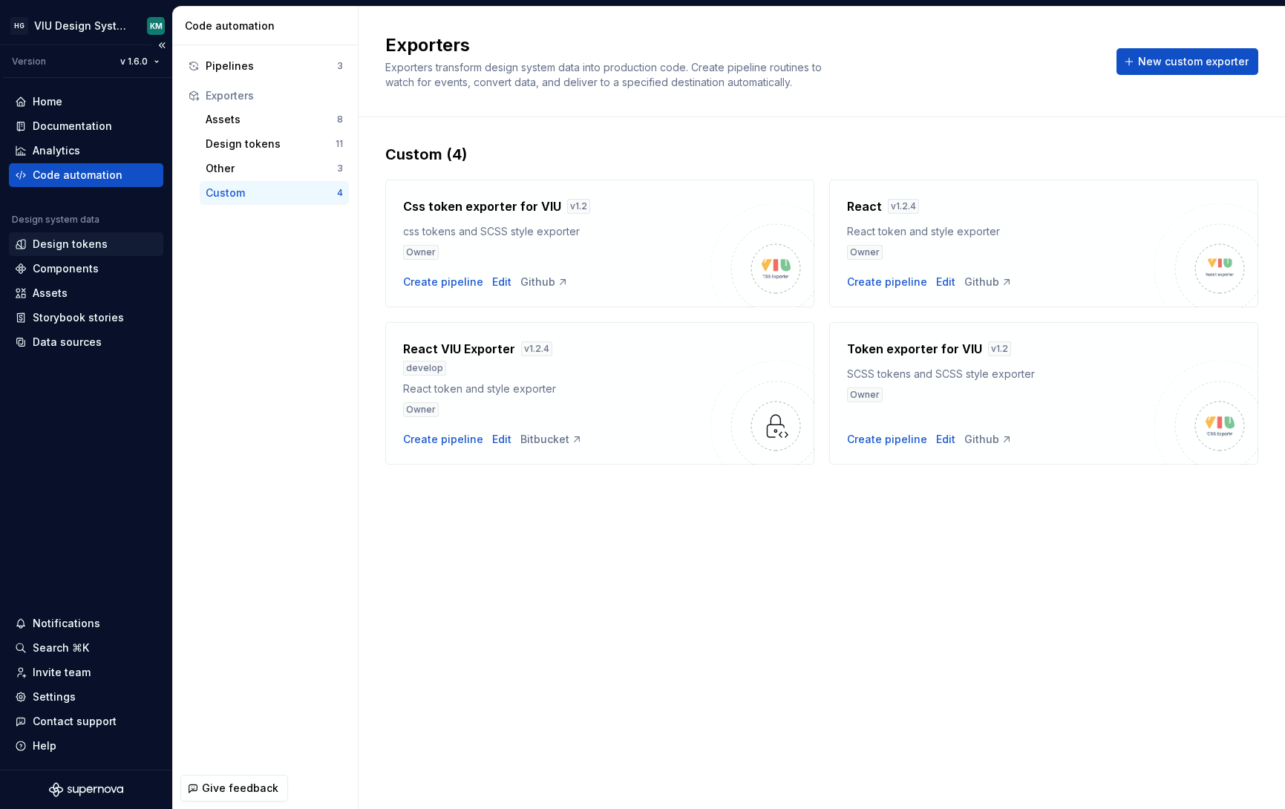
click at [72, 239] on div "Design tokens" at bounding box center [70, 244] width 75 height 15
